Goal: Use online tool/utility: Utilize a website feature to perform a specific function

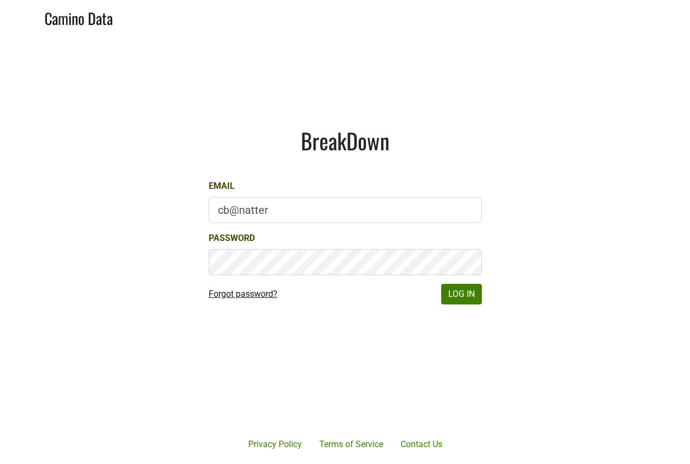
click at [247, 297] on link "Forgot password?" at bounding box center [243, 293] width 69 height 13
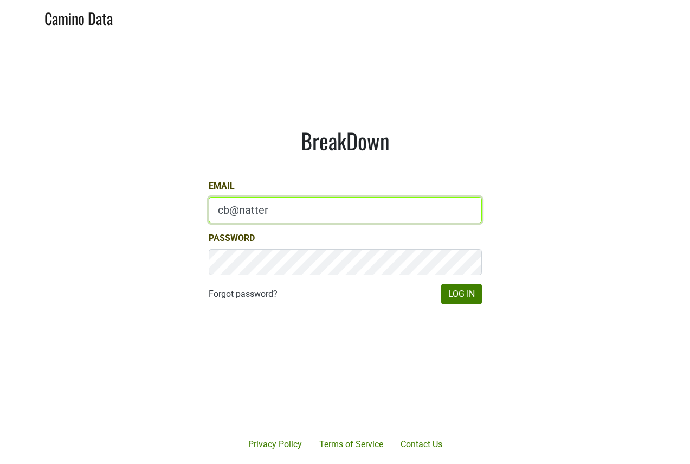
click at [283, 211] on input "cb@natter" at bounding box center [345, 210] width 273 height 26
type input "[EMAIL_ADDRESS][DOMAIN_NAME]"
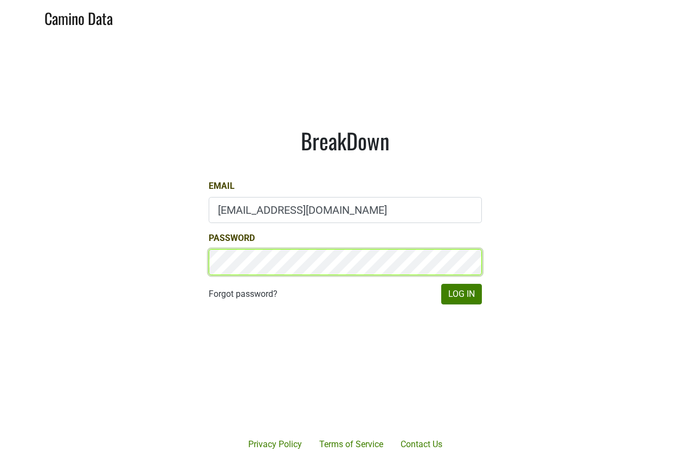
click at [461, 294] on button "Log In" at bounding box center [462, 294] width 41 height 21
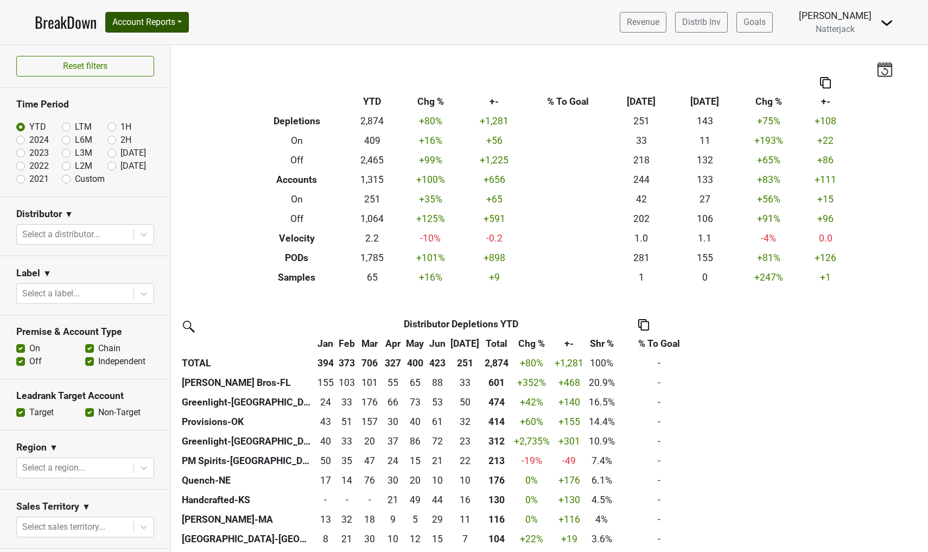
click at [176, 14] on button "Account Reports" at bounding box center [147, 22] width 84 height 21
click at [167, 48] on link "SuperRanker" at bounding box center [154, 47] width 96 height 17
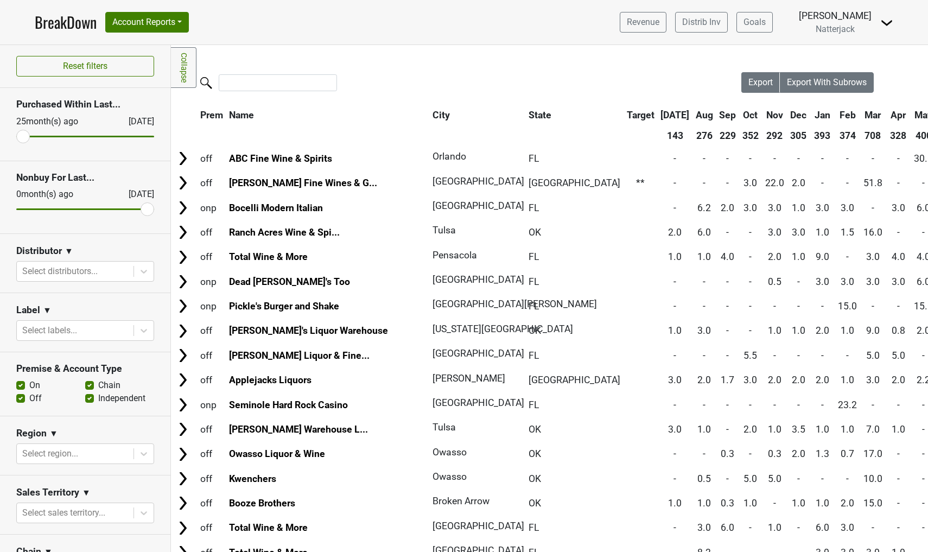
click at [29, 394] on label "Off" at bounding box center [35, 398] width 12 height 13
click at [18, 394] on input "Off" at bounding box center [20, 397] width 9 height 11
checkbox input "false"
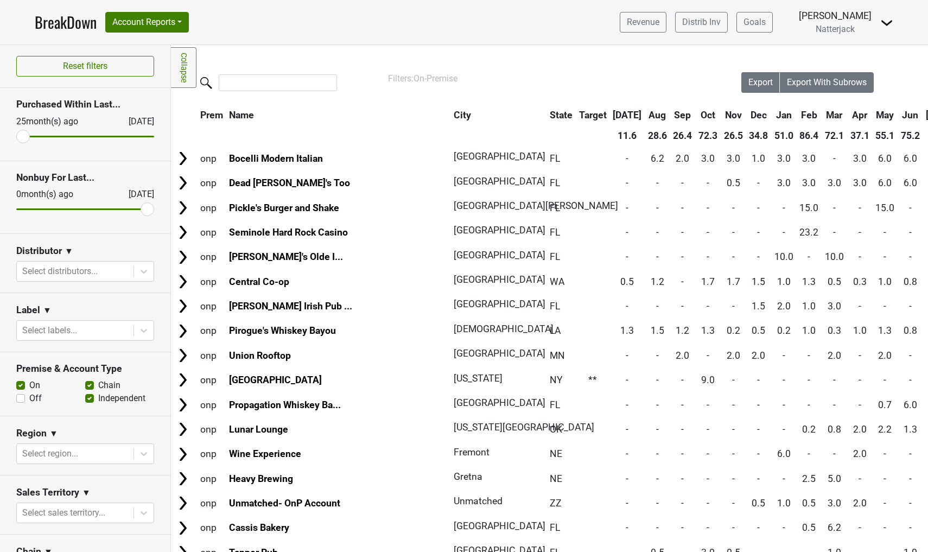
click at [98, 384] on label "Chain" at bounding box center [109, 385] width 22 height 13
click at [92, 384] on input "Chain" at bounding box center [89, 384] width 9 height 11
checkbox input "false"
click at [98, 400] on label "Independent" at bounding box center [121, 398] width 47 height 13
click at [89, 400] on input "Independent" at bounding box center [89, 397] width 9 height 11
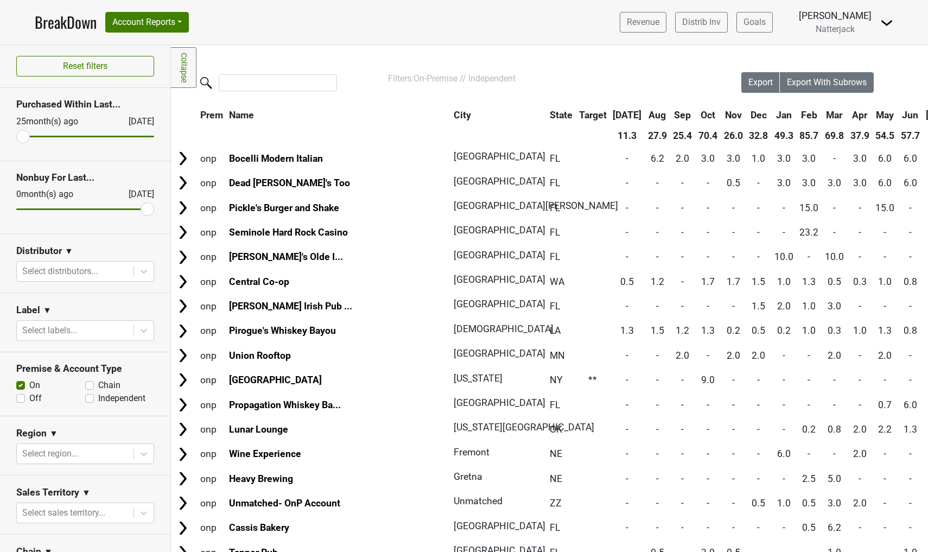
checkbox input "false"
click at [138, 270] on icon at bounding box center [143, 271] width 11 height 11
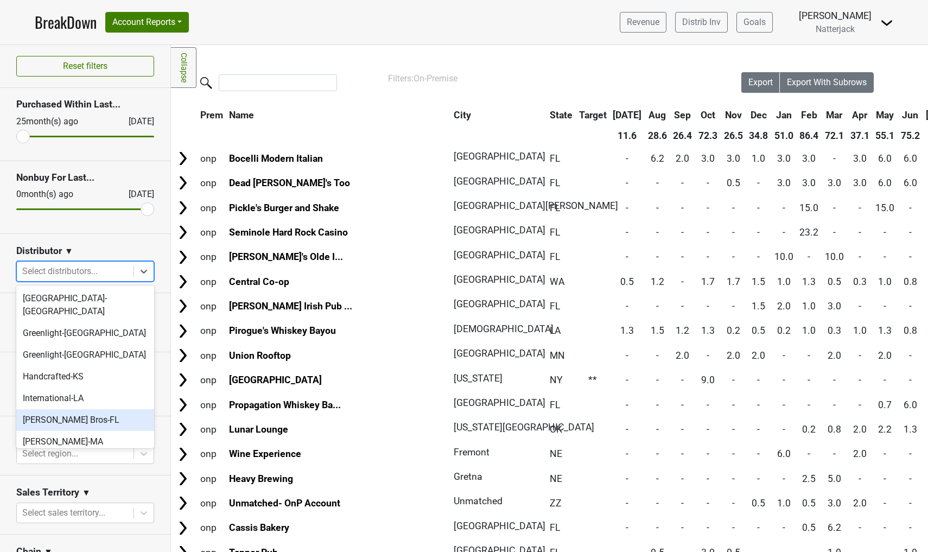
click at [104, 409] on div "Johnson Bros-FL" at bounding box center [85, 420] width 138 height 22
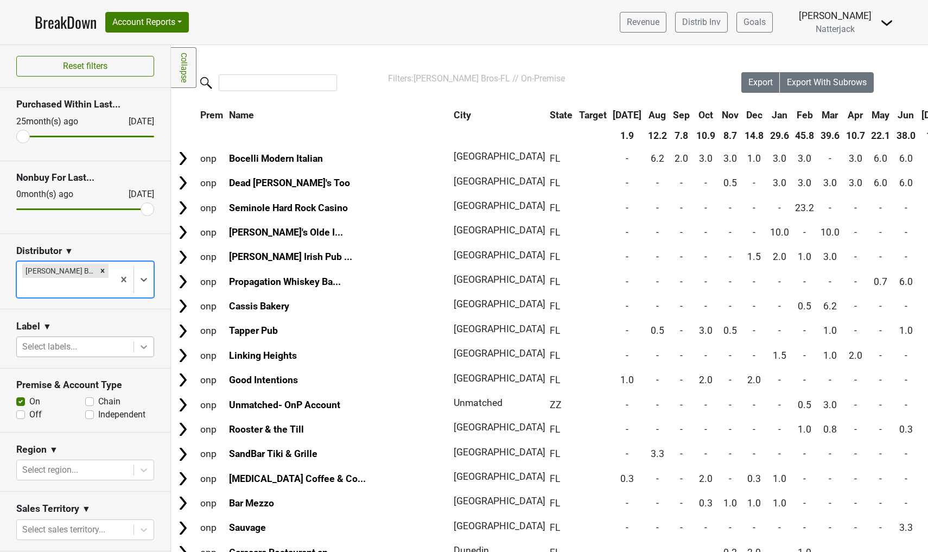
click at [150, 337] on div at bounding box center [144, 347] width 20 height 20
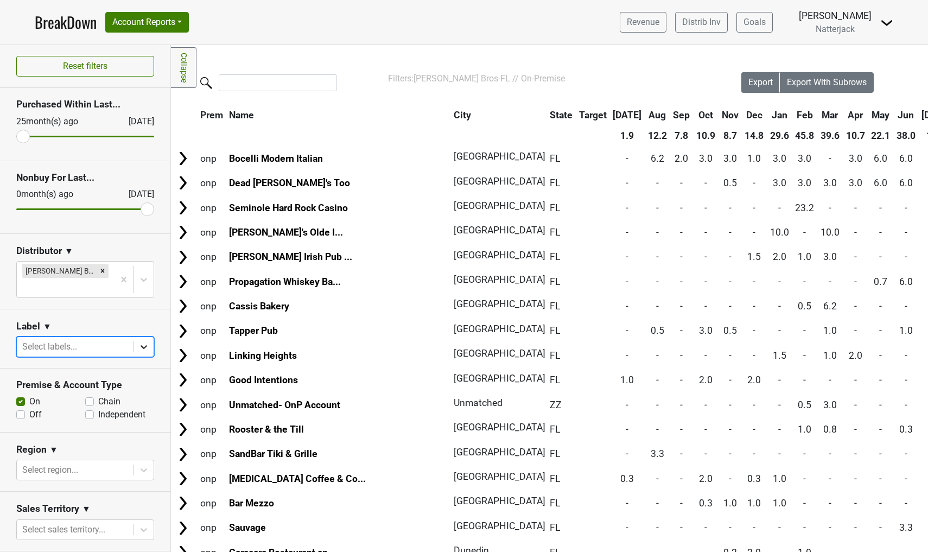
click at [142, 341] on icon at bounding box center [143, 346] width 11 height 11
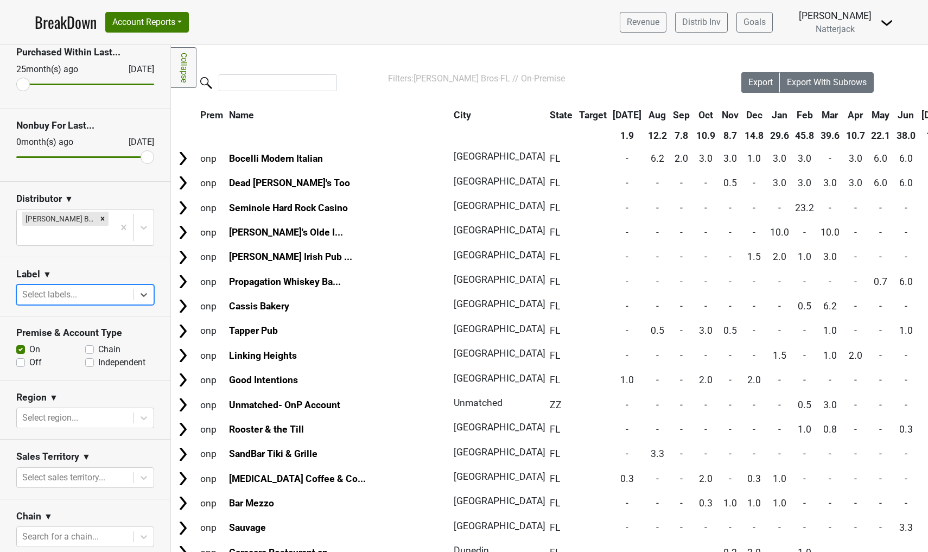
scroll to position [79, 0]
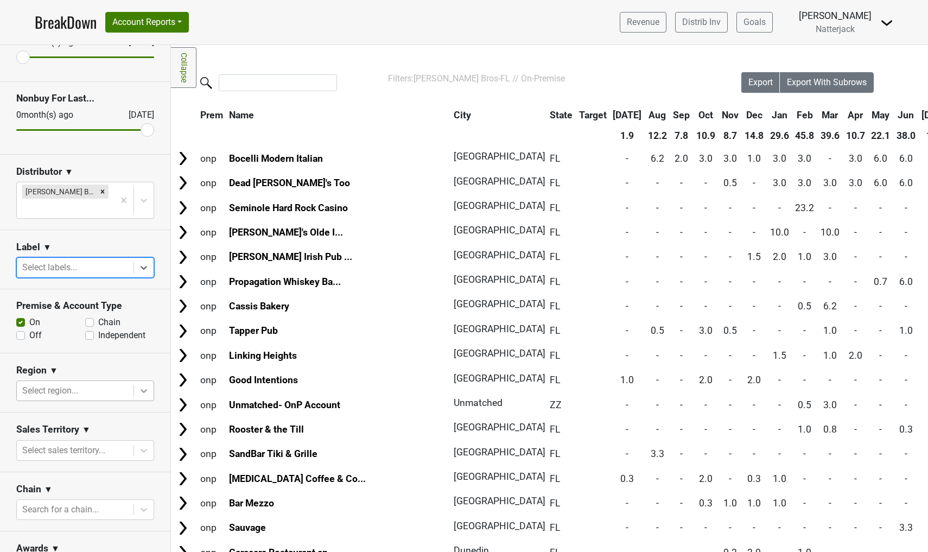
click at [144, 381] on div at bounding box center [144, 391] width 20 height 20
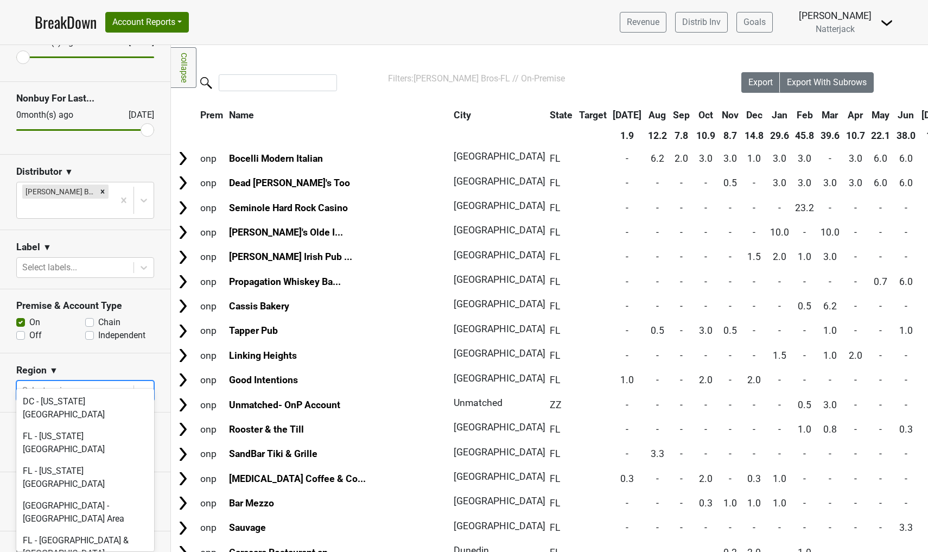
scroll to position [759, 0]
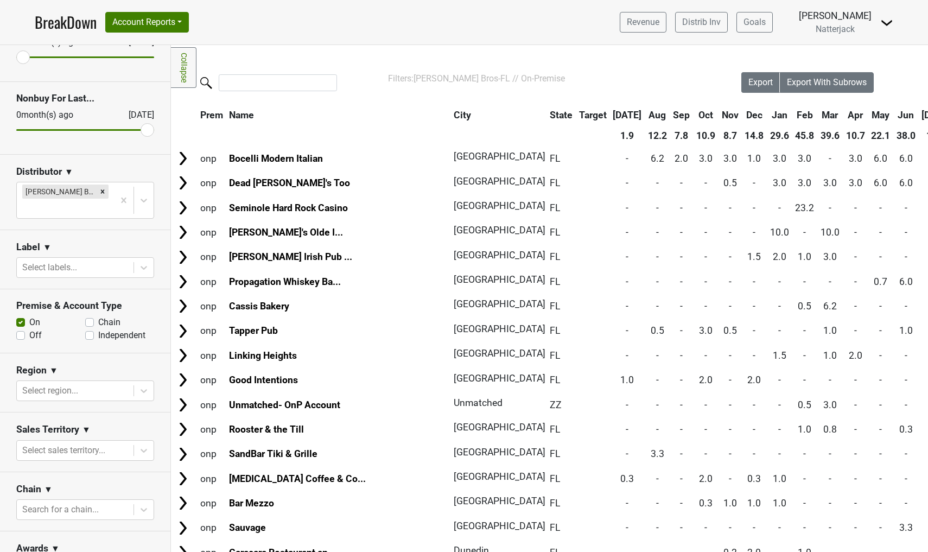
click at [124, 353] on section "Region ▼ Select region..." at bounding box center [85, 382] width 170 height 59
click at [137, 440] on div at bounding box center [144, 450] width 20 height 20
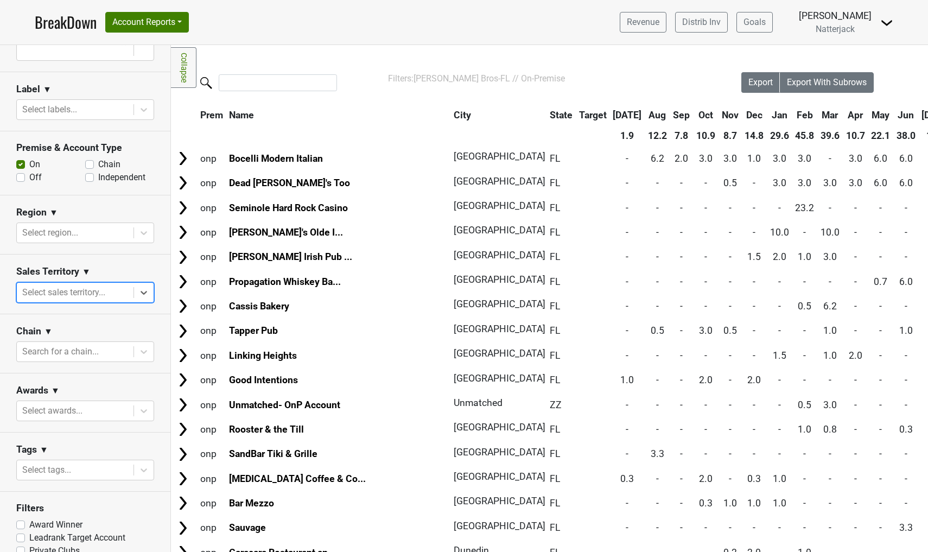
scroll to position [236, 0]
click at [182, 65] on link "Collapse" at bounding box center [183, 67] width 25 height 41
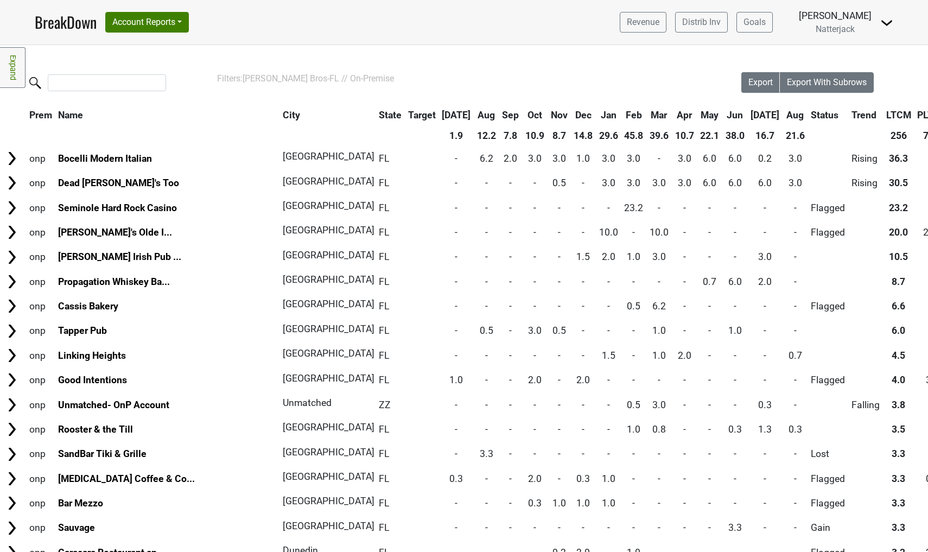
scroll to position [0, 0]
click at [280, 115] on th "City" at bounding box center [324, 115] width 89 height 20
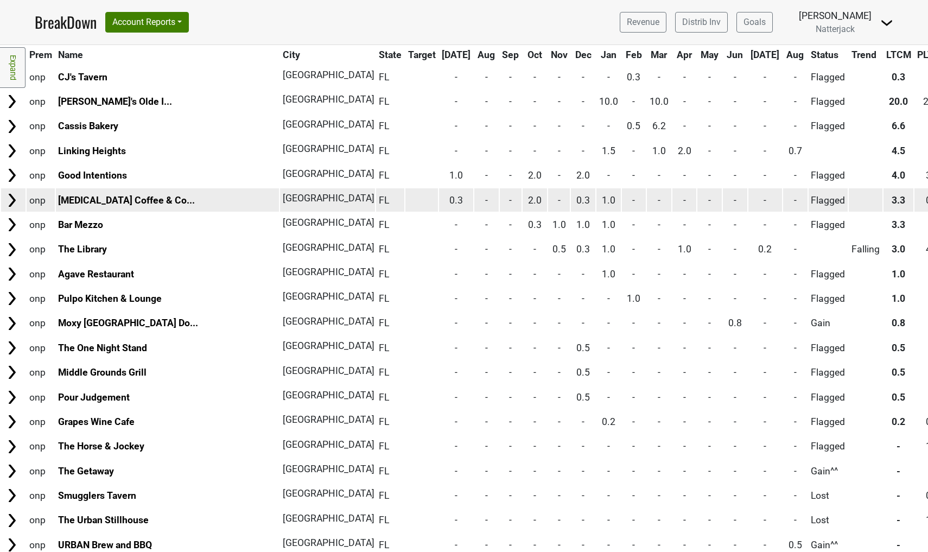
scroll to position [1386, 1]
